Goal: Check status

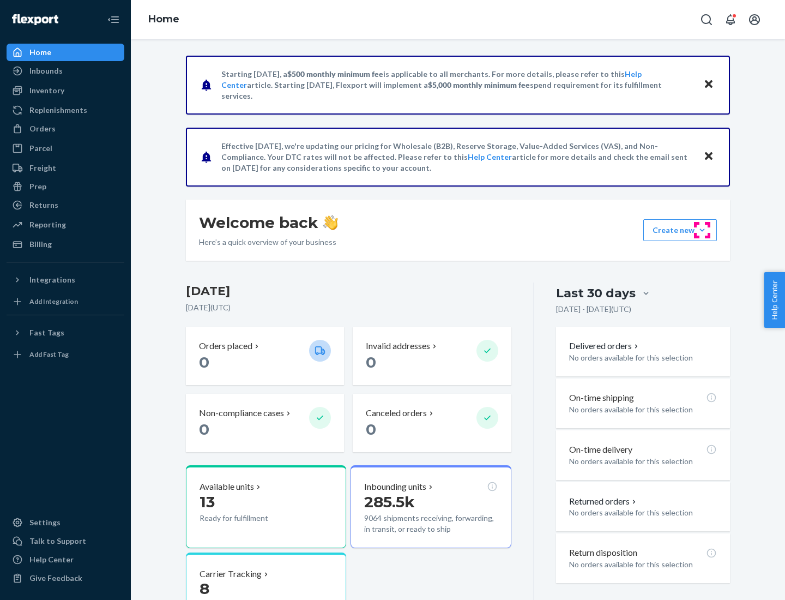
click at [702, 230] on button "Create new Create new inbound Create new order Create new product" at bounding box center [680, 230] width 74 height 22
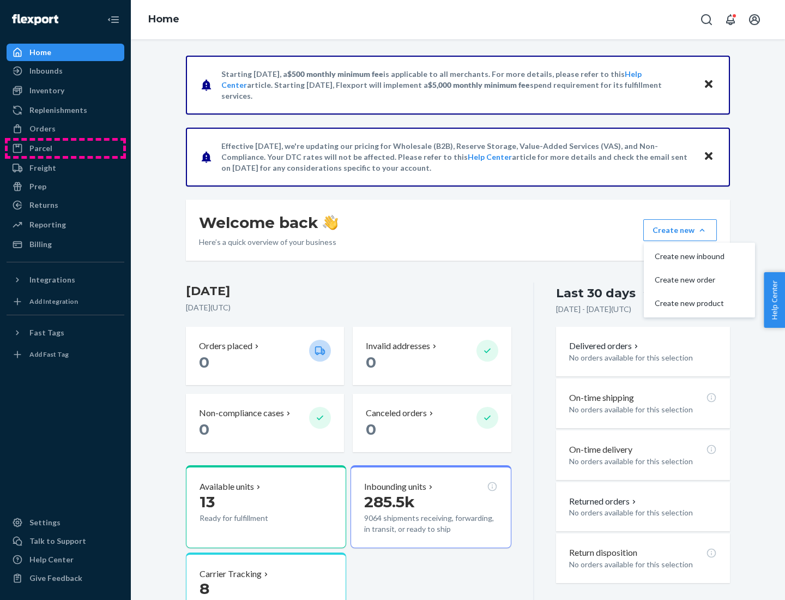
click at [65, 148] on div "Parcel" at bounding box center [66, 148] width 116 height 15
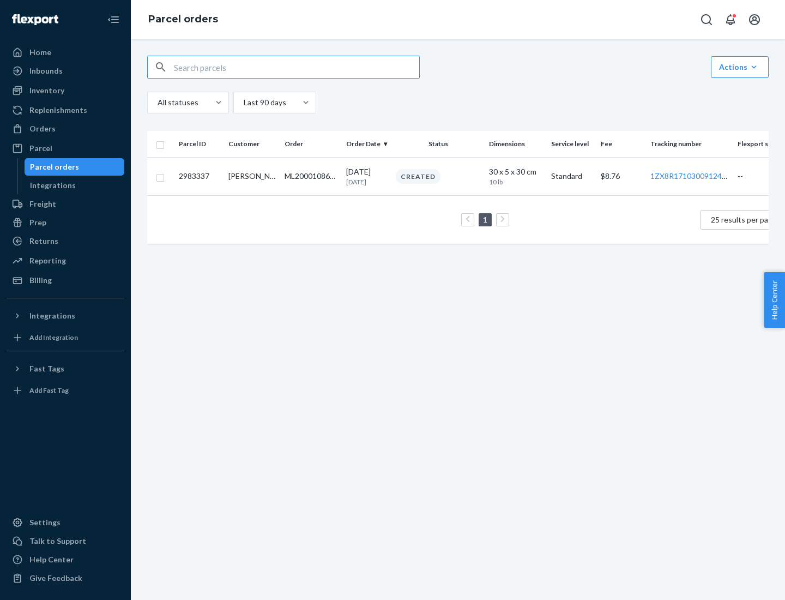
click at [74, 167] on div "Parcel orders" at bounding box center [54, 166] width 49 height 11
type input "2983337"
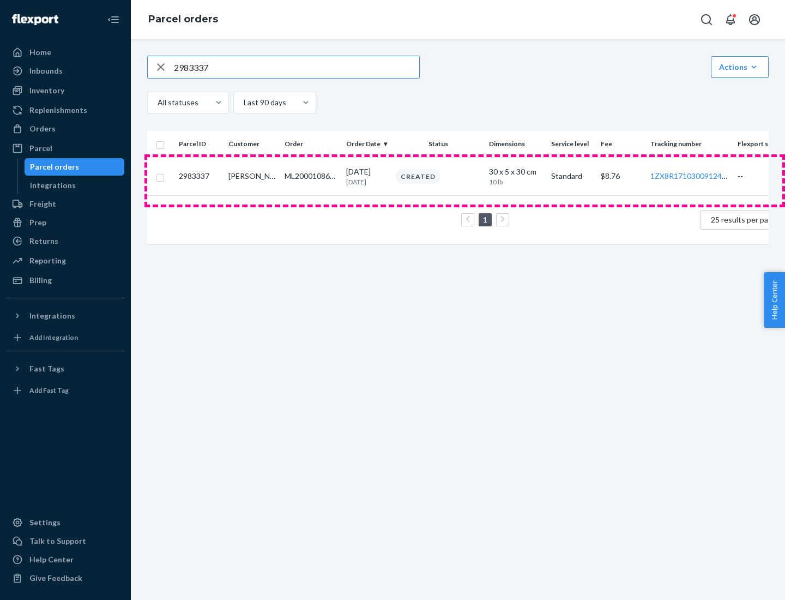
click at [466, 180] on div "Created" at bounding box center [438, 176] width 89 height 15
